Goal: Task Accomplishment & Management: Manage account settings

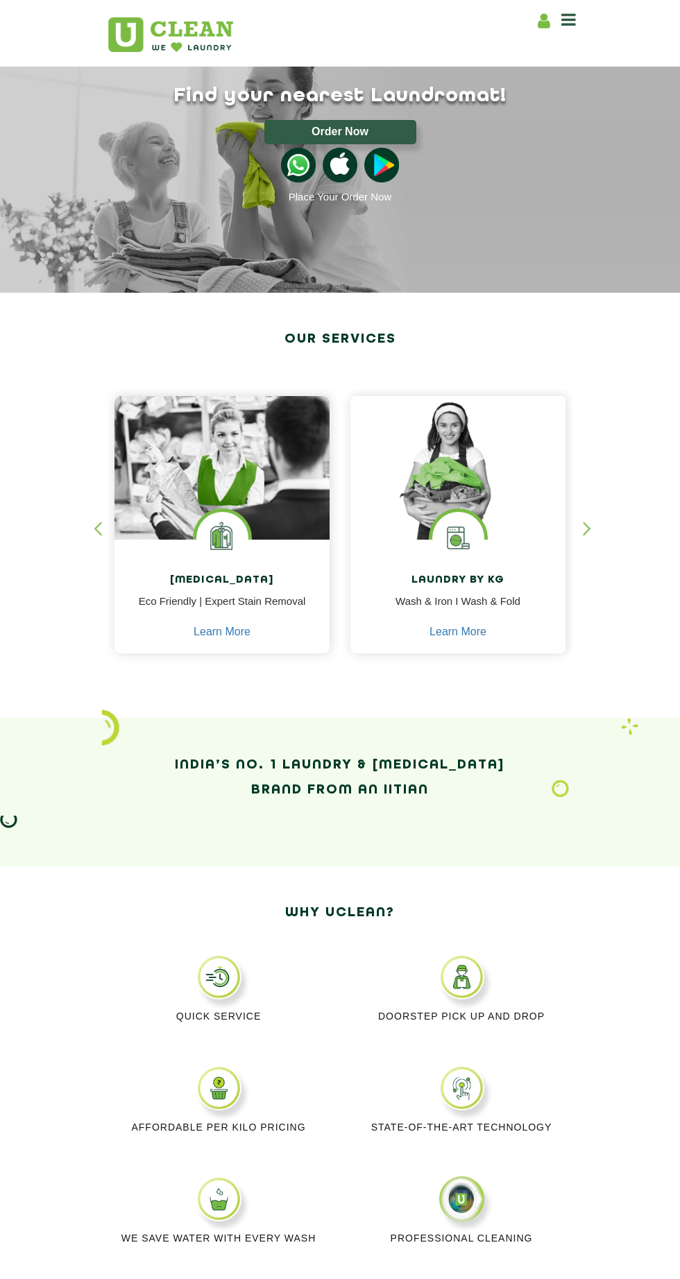
click at [568, 19] on icon at bounding box center [568, 19] width 15 height 17
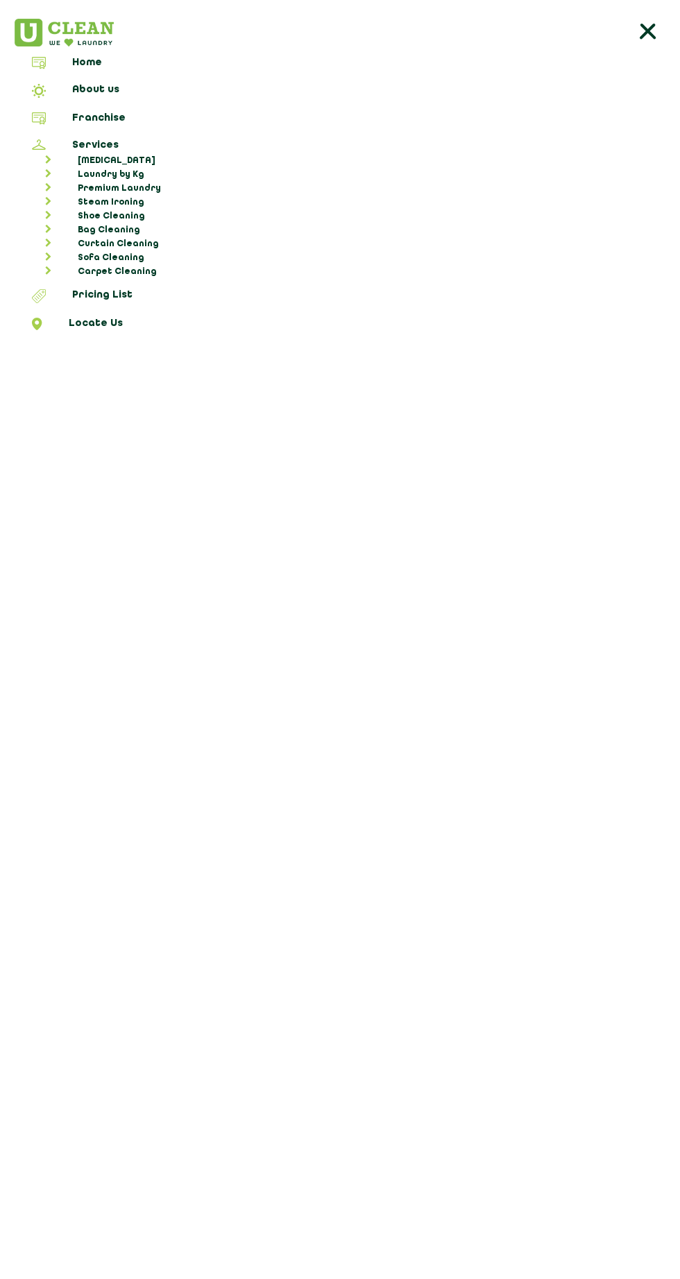
click at [116, 289] on link "Pricing List" at bounding box center [340, 298] width 670 height 18
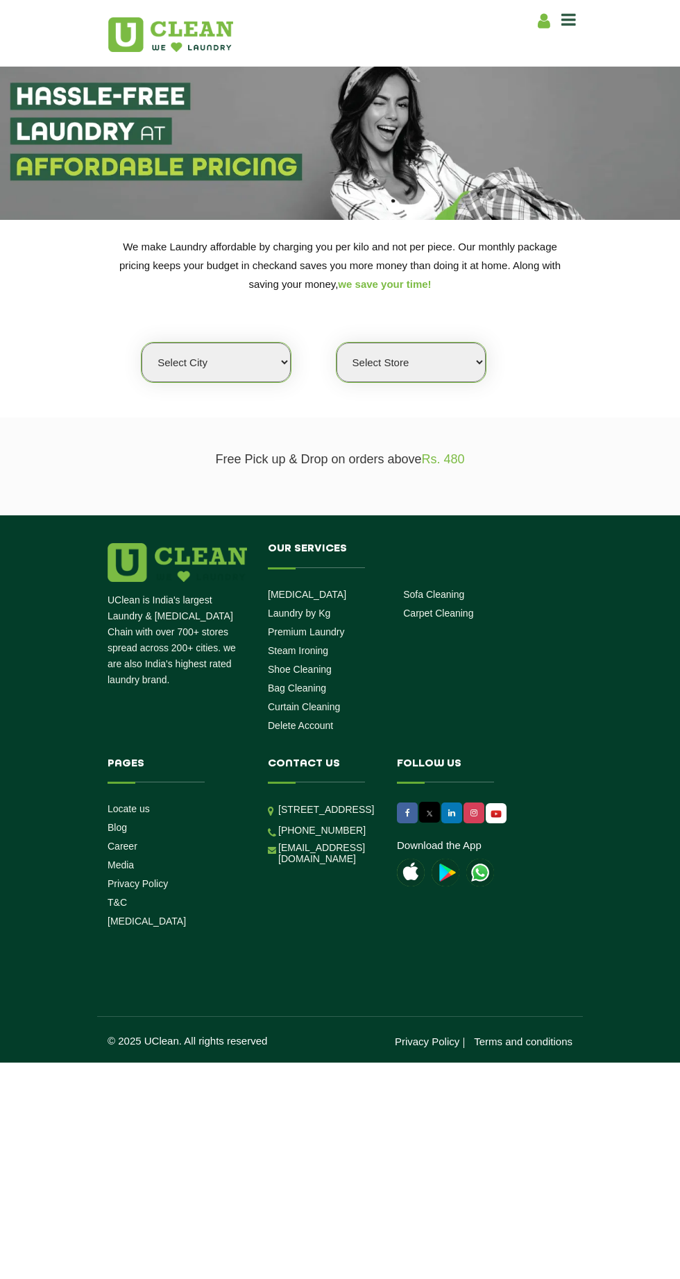
select select "0"
click at [543, 21] on icon at bounding box center [544, 20] width 12 height 17
select select
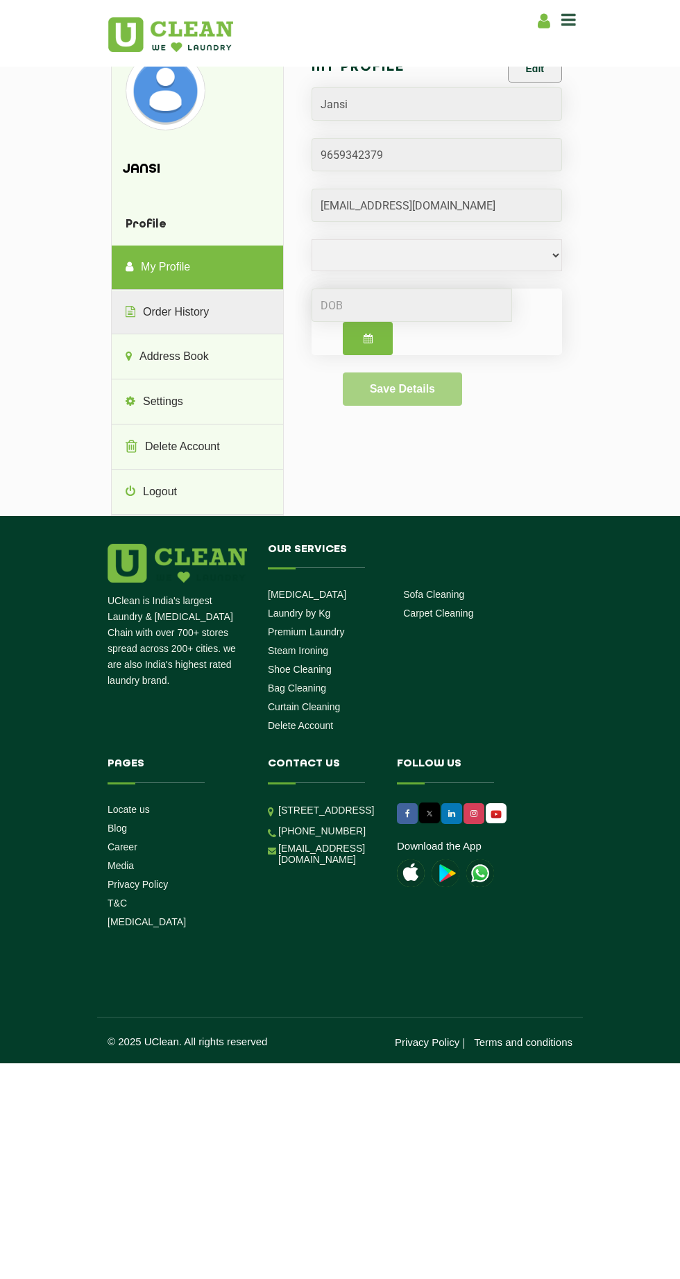
click at [228, 314] on link "Order History" at bounding box center [197, 313] width 171 height 44
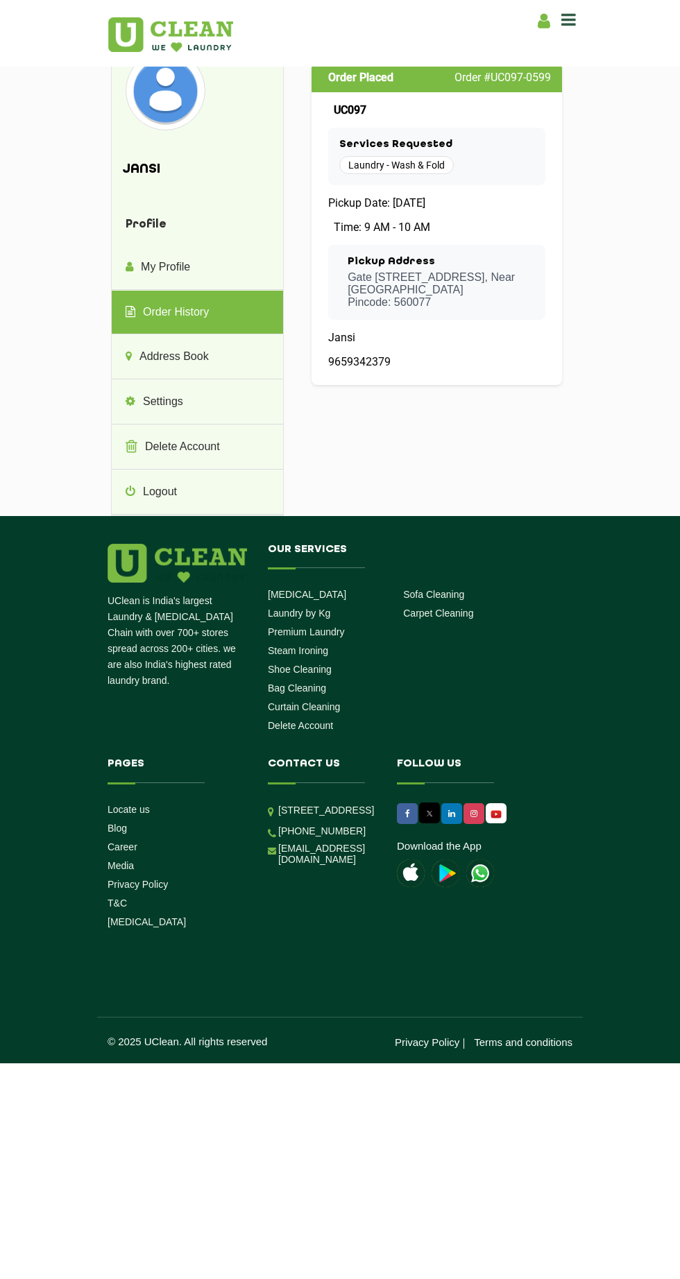
click at [486, 289] on p "[GEOGRAPHIC_DATA] , Near [GEOGRAPHIC_DATA] Pincode: 560077" at bounding box center [441, 289] width 187 height 37
click at [488, 226] on div "Time: 9 AM - 10 AM" at bounding box center [436, 227] width 217 height 13
click at [489, 112] on div "UC097" at bounding box center [436, 109] width 217 height 13
